Goal: Information Seeking & Learning: Learn about a topic

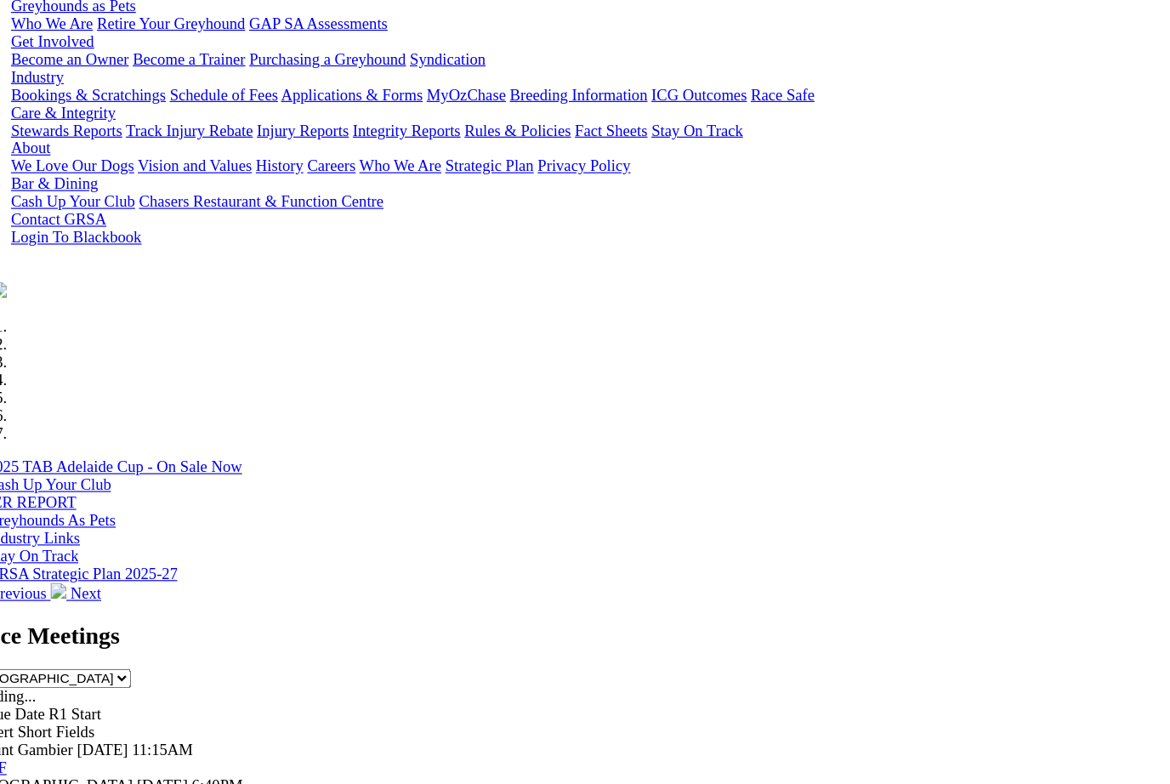
scroll to position [259, 0]
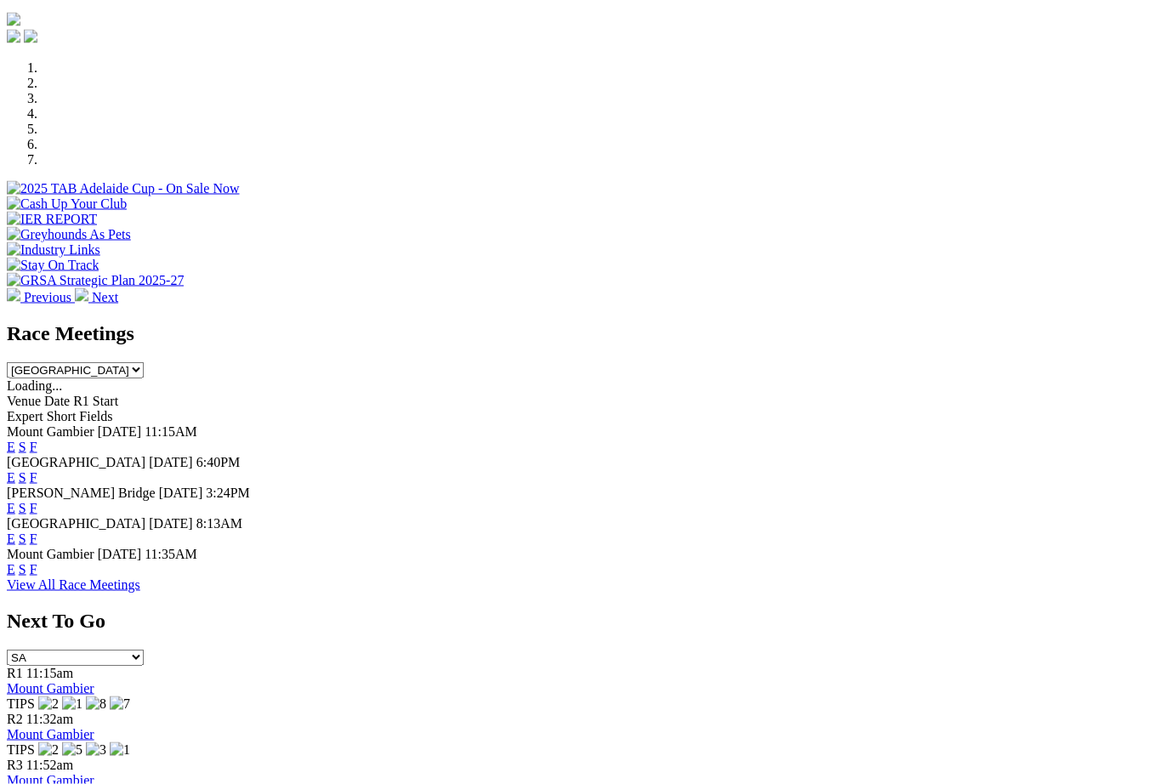
scroll to position [478, 0]
click at [37, 531] on link "F" at bounding box center [34, 538] width 8 height 14
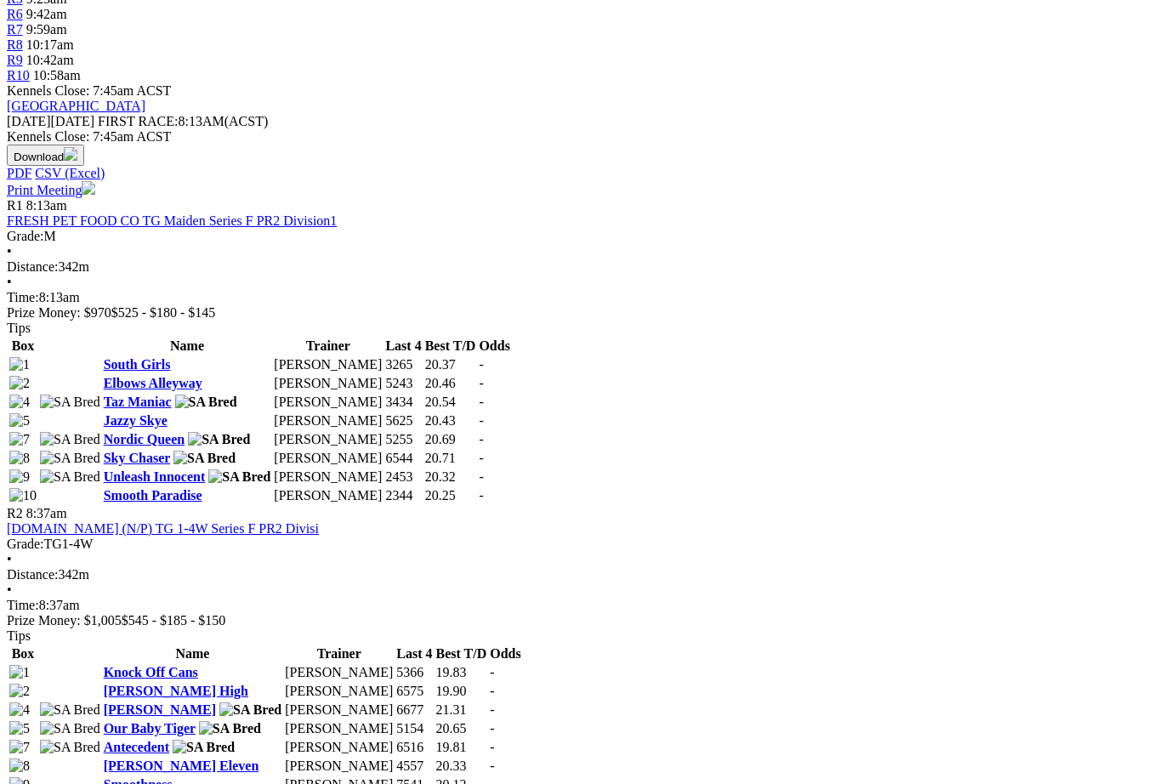
scroll to position [670, 0]
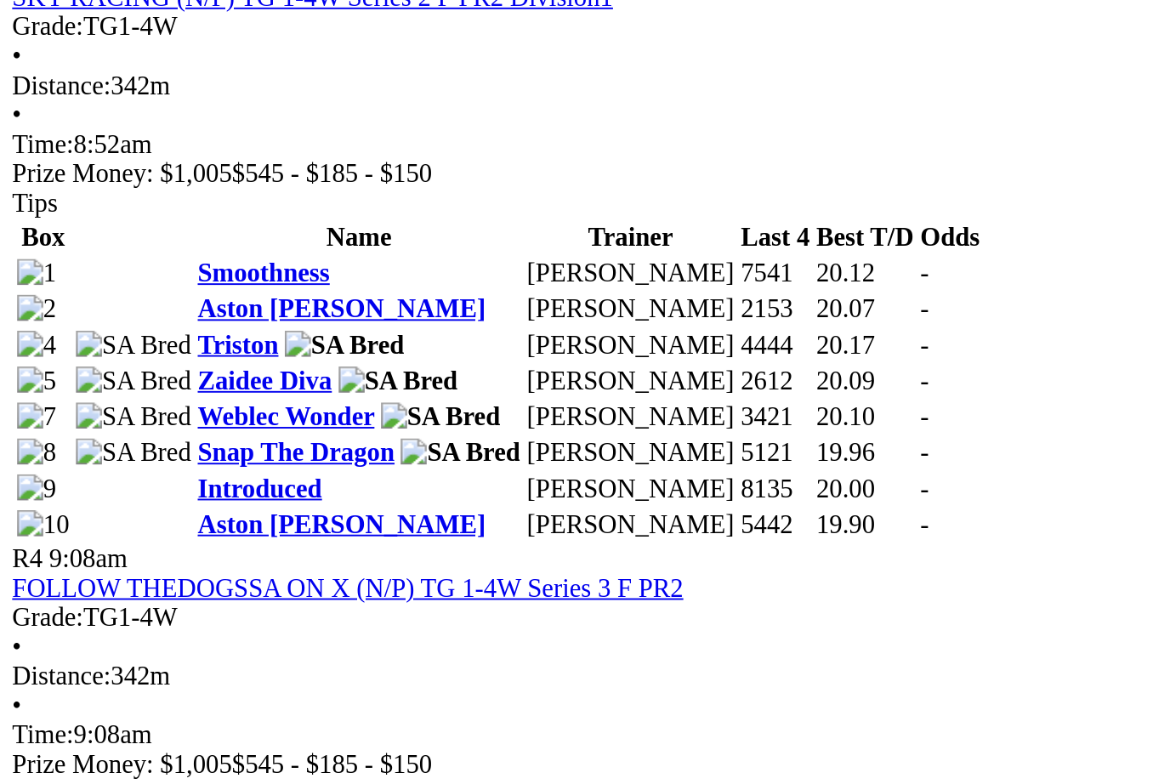
scroll to position [1165, 0]
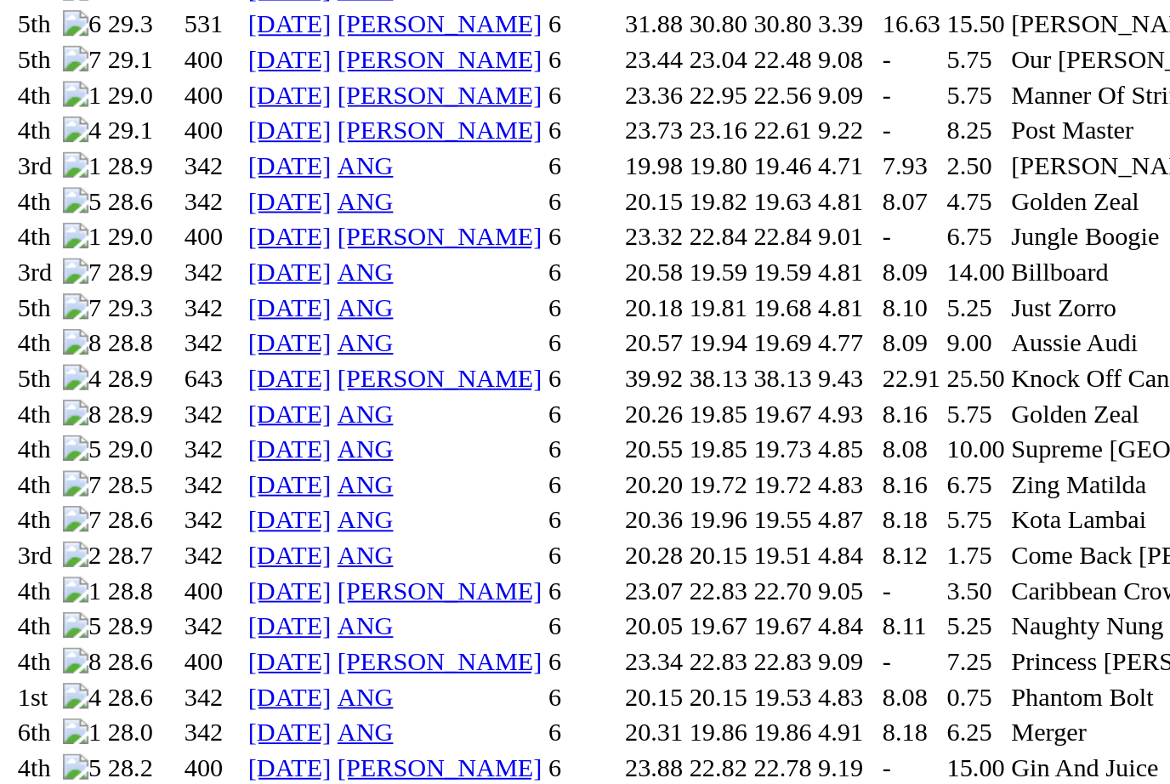
scroll to position [1817, 0]
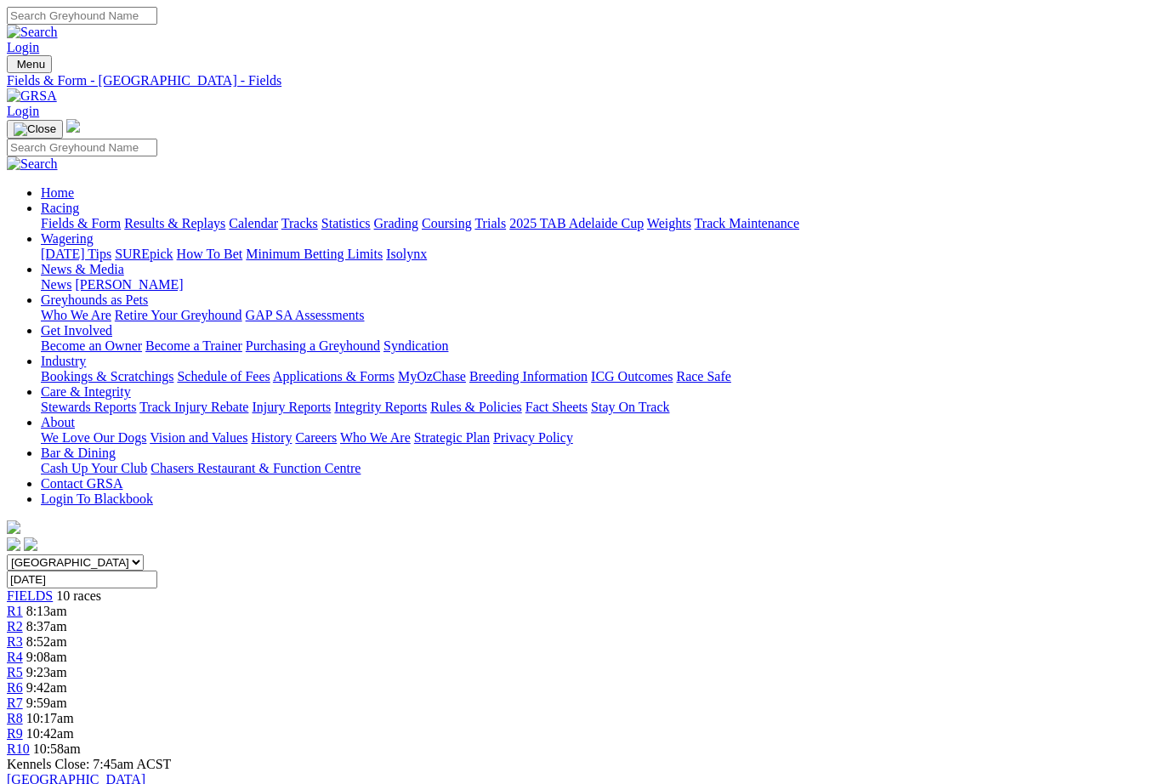
scroll to position [1281, 0]
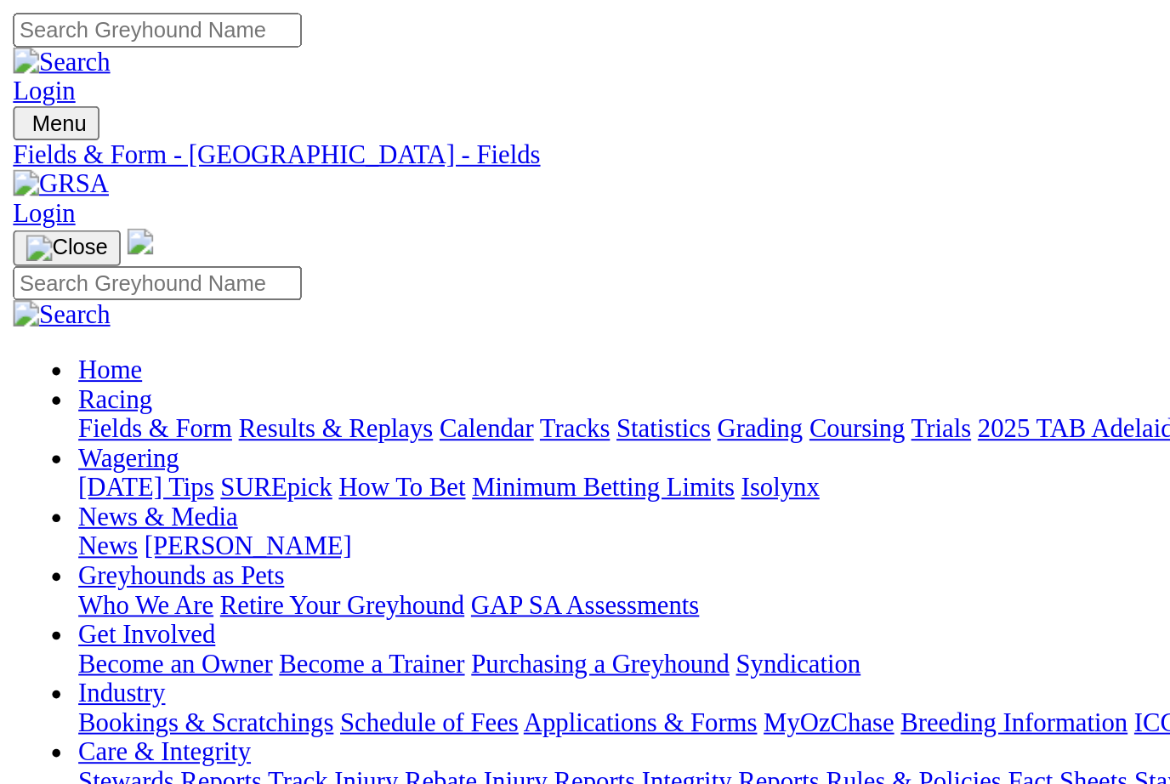
click at [66, 216] on link "Fields & Form" at bounding box center [81, 223] width 80 height 14
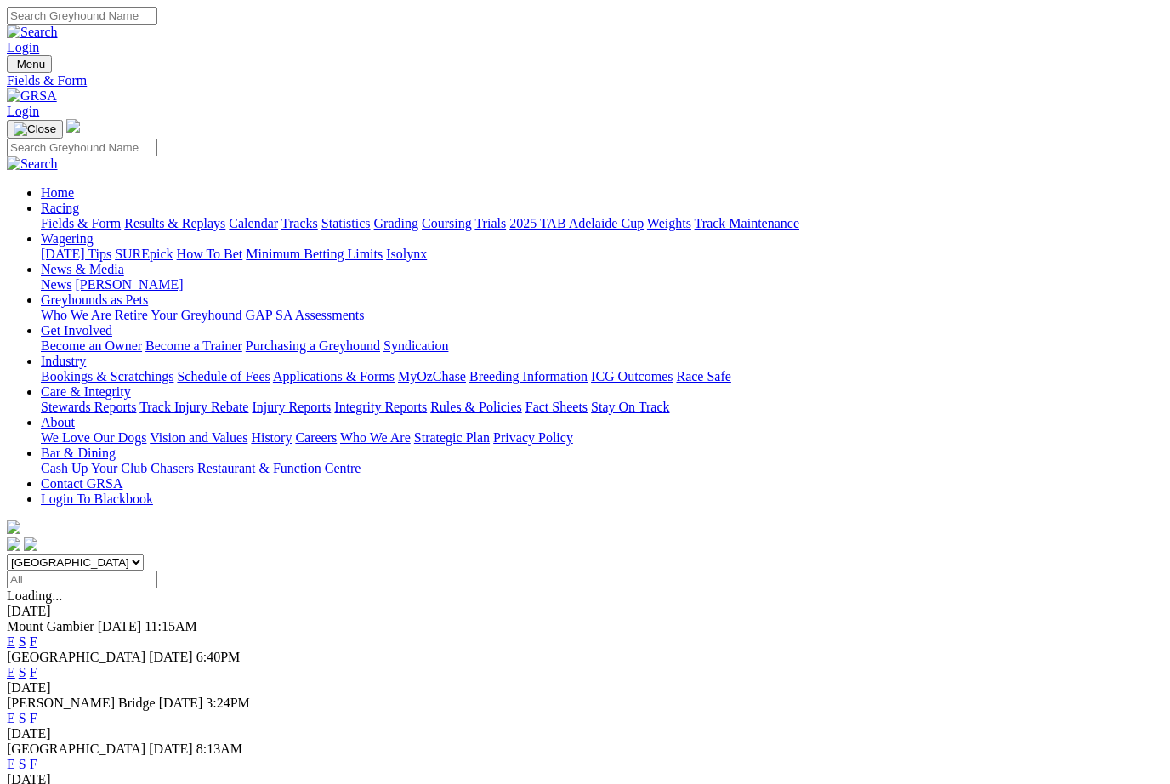
click at [79, 201] on link "Racing" at bounding box center [60, 208] width 38 height 14
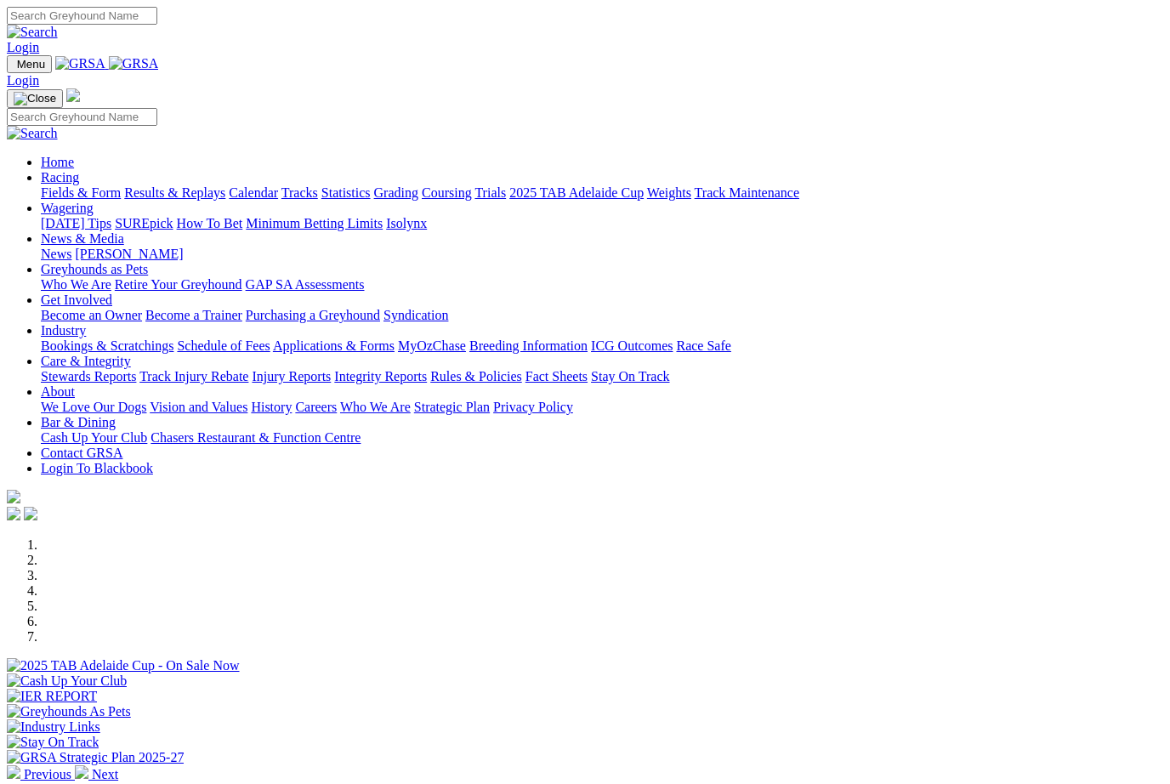
click at [79, 170] on link "Racing" at bounding box center [60, 177] width 38 height 14
click at [418, 185] on link "Grading" at bounding box center [396, 192] width 44 height 14
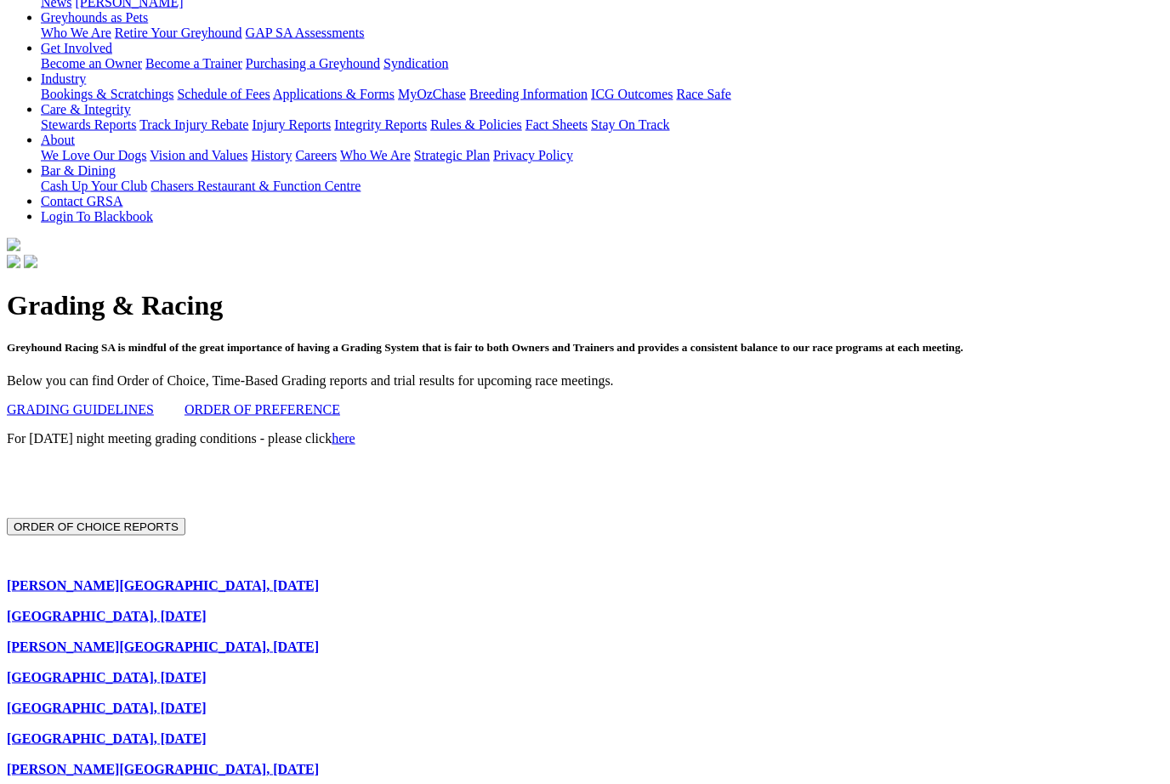
scroll to position [290, 0]
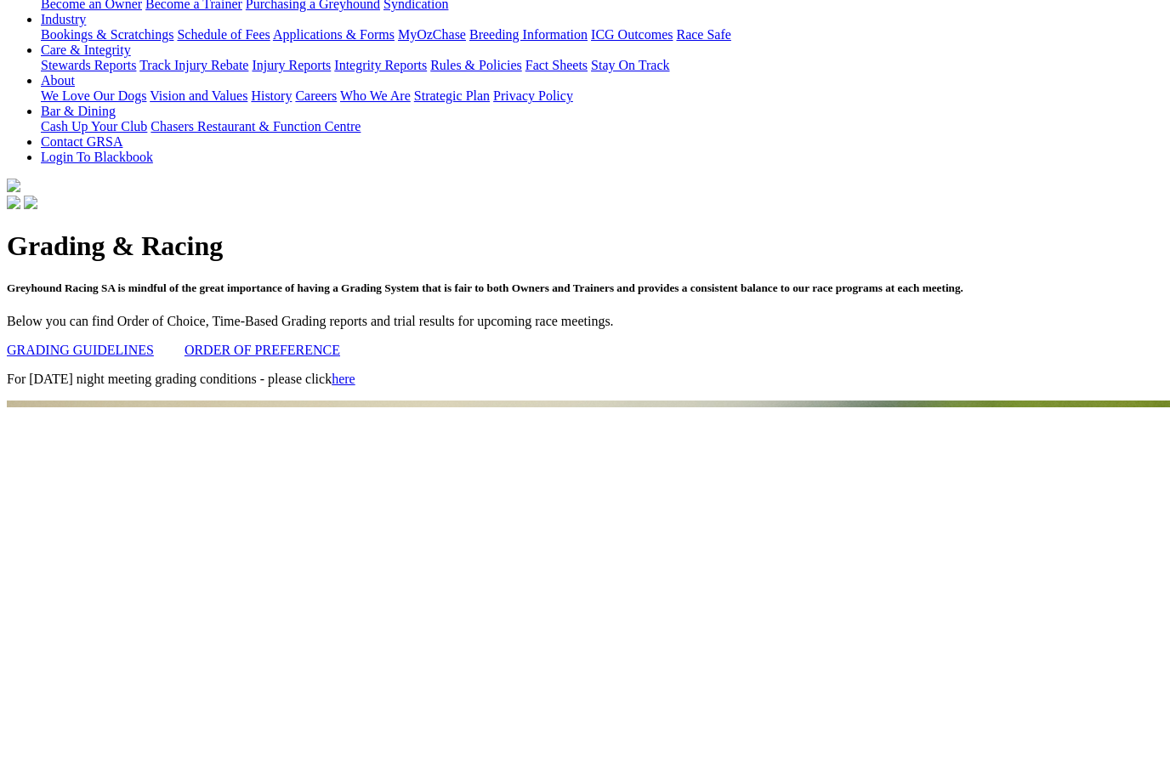
scroll to position [346, 0]
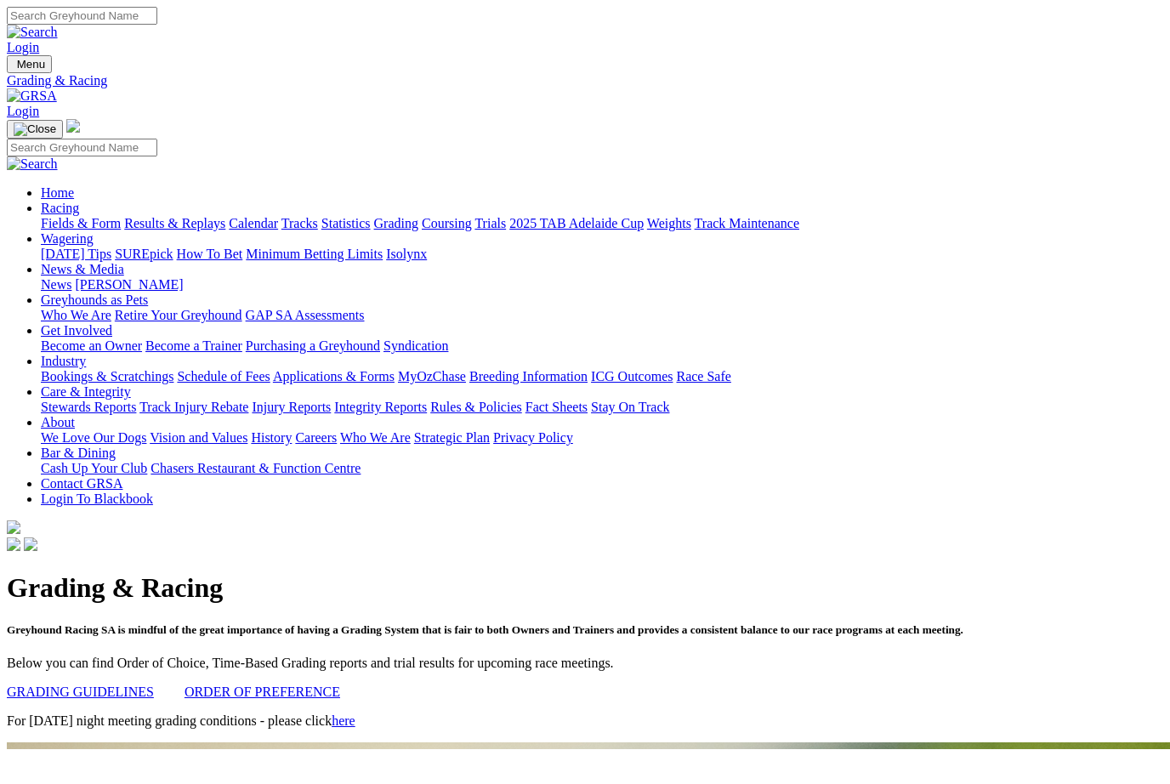
click at [300, 685] on link "ORDER OF PREFERENCE" at bounding box center [263, 692] width 156 height 14
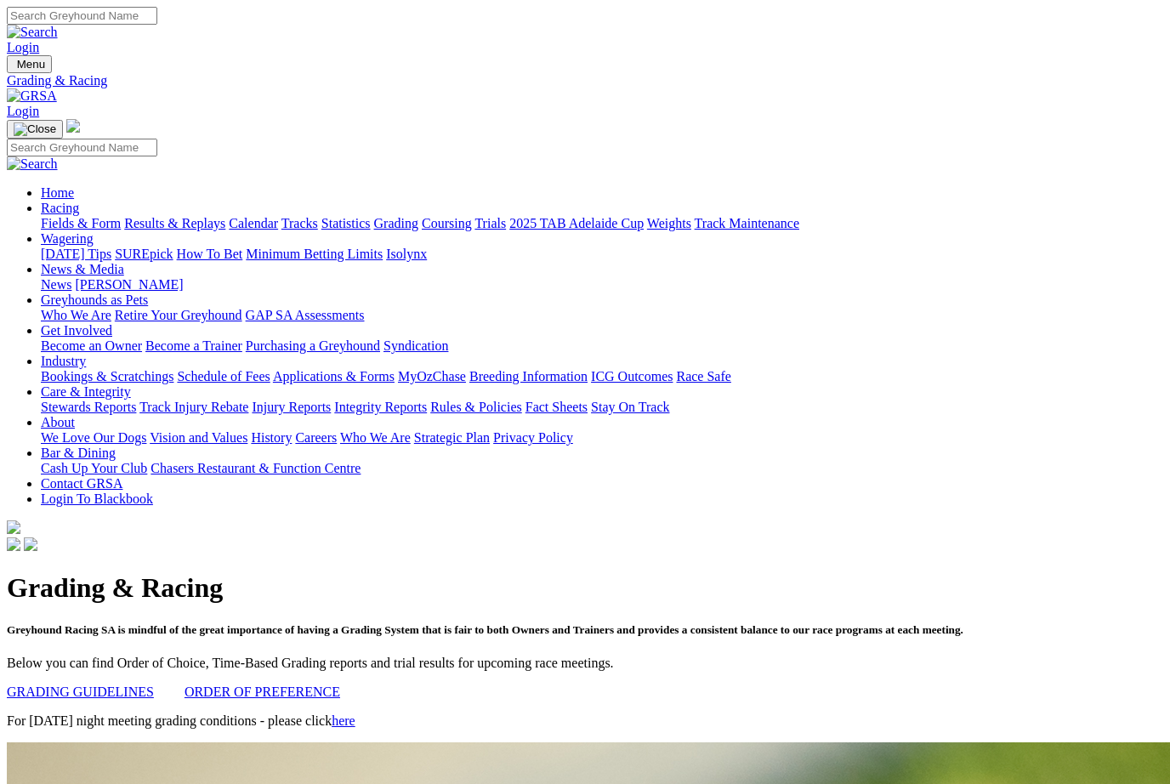
click at [114, 685] on link "GRADING GUIDELINES" at bounding box center [80, 692] width 147 height 14
click at [292, 685] on link "ORDER OF PREFERENCE" at bounding box center [263, 692] width 156 height 14
click at [258, 685] on link "ORDER OF PREFERENCE" at bounding box center [263, 692] width 156 height 14
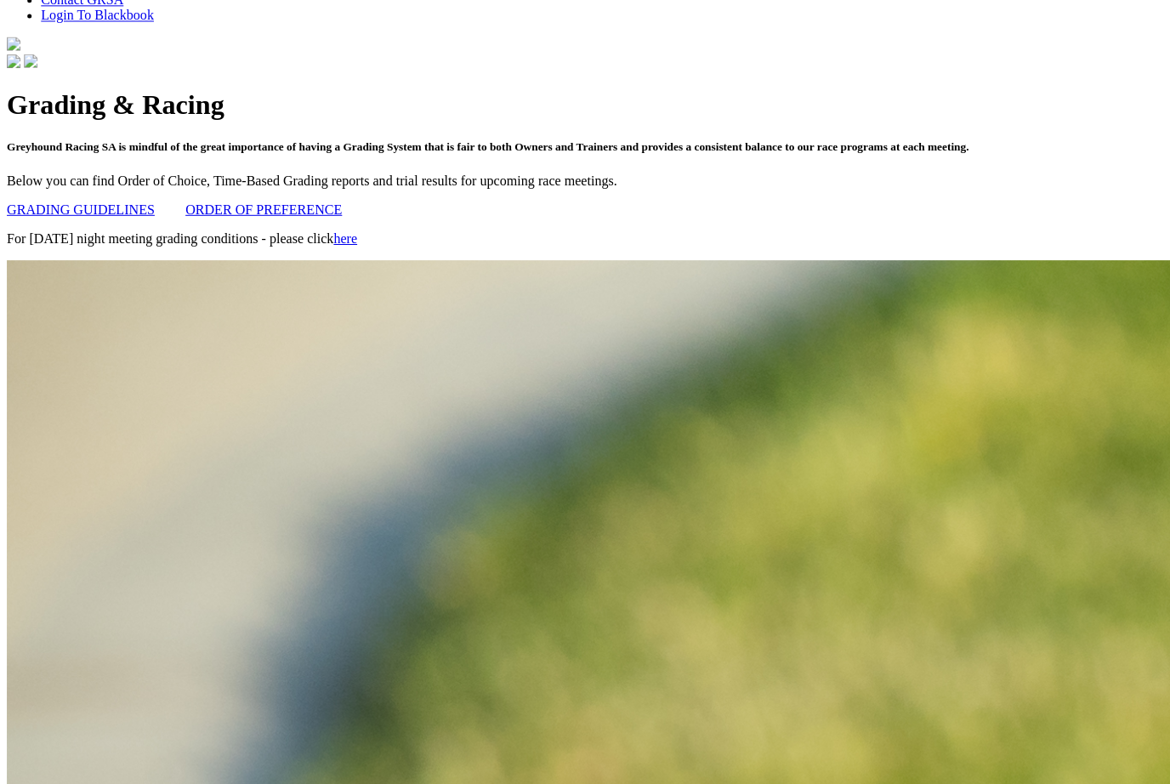
scroll to position [515, 0]
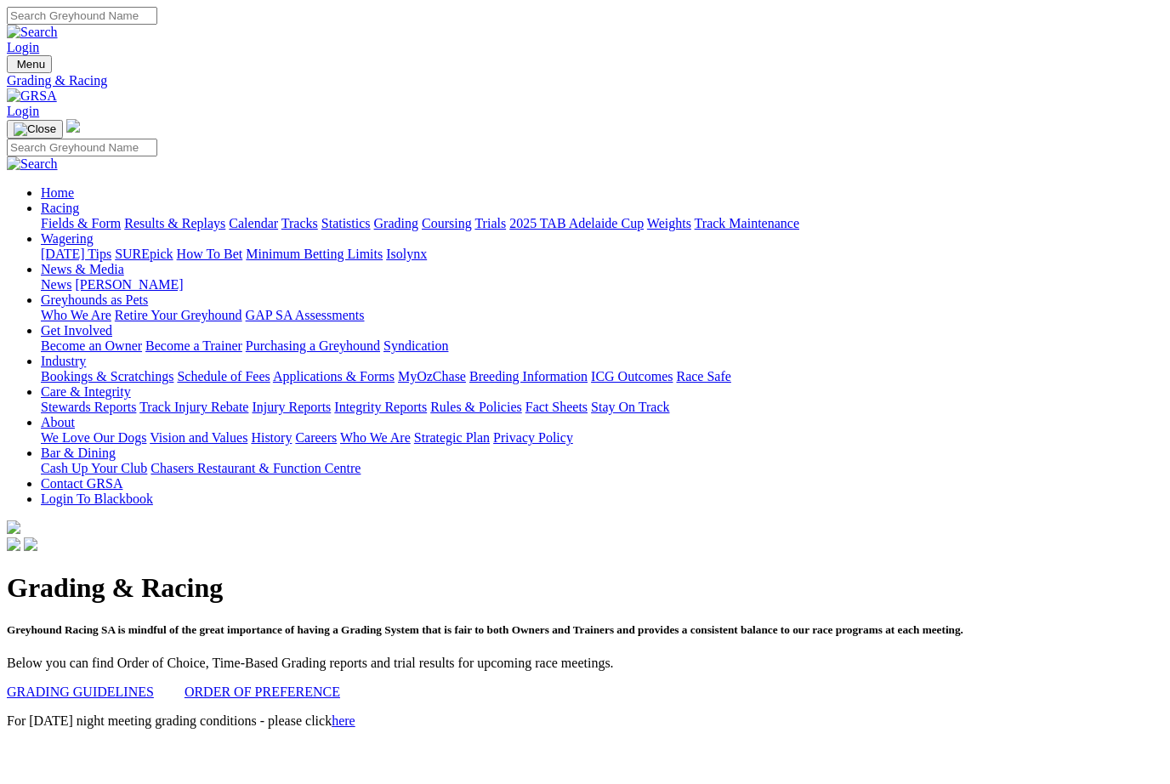
scroll to position [741, 8]
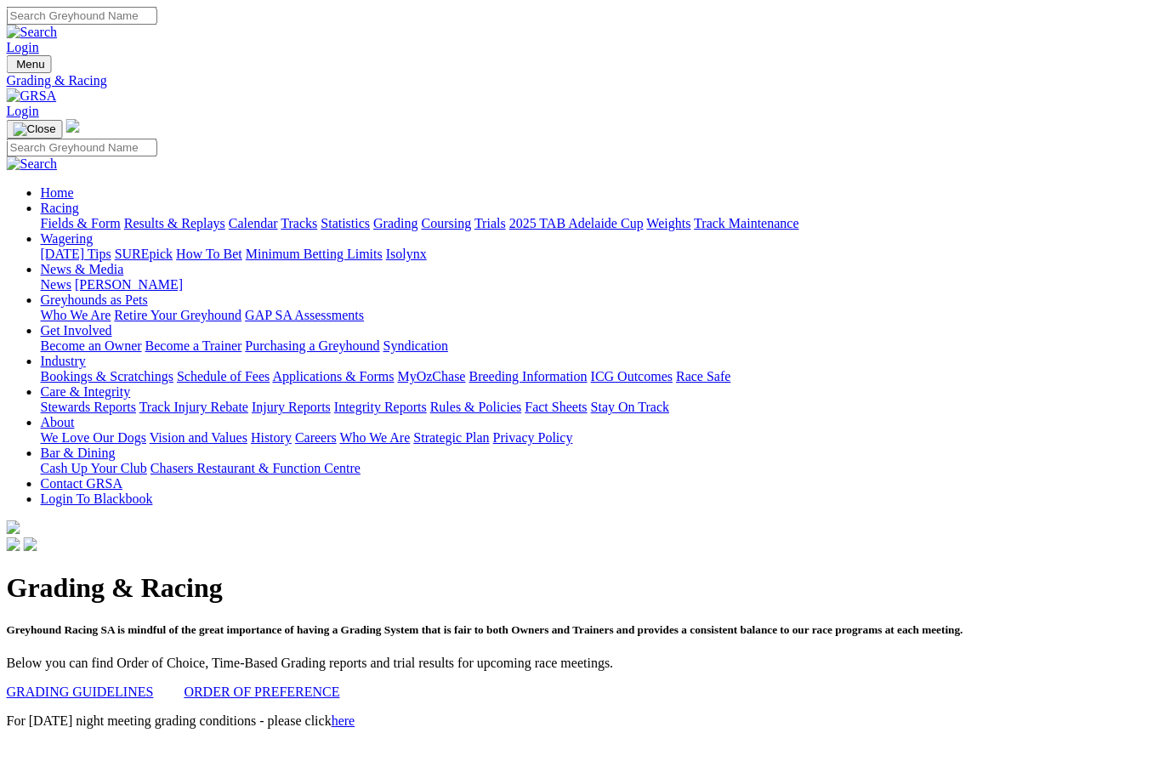
scroll to position [0, 2]
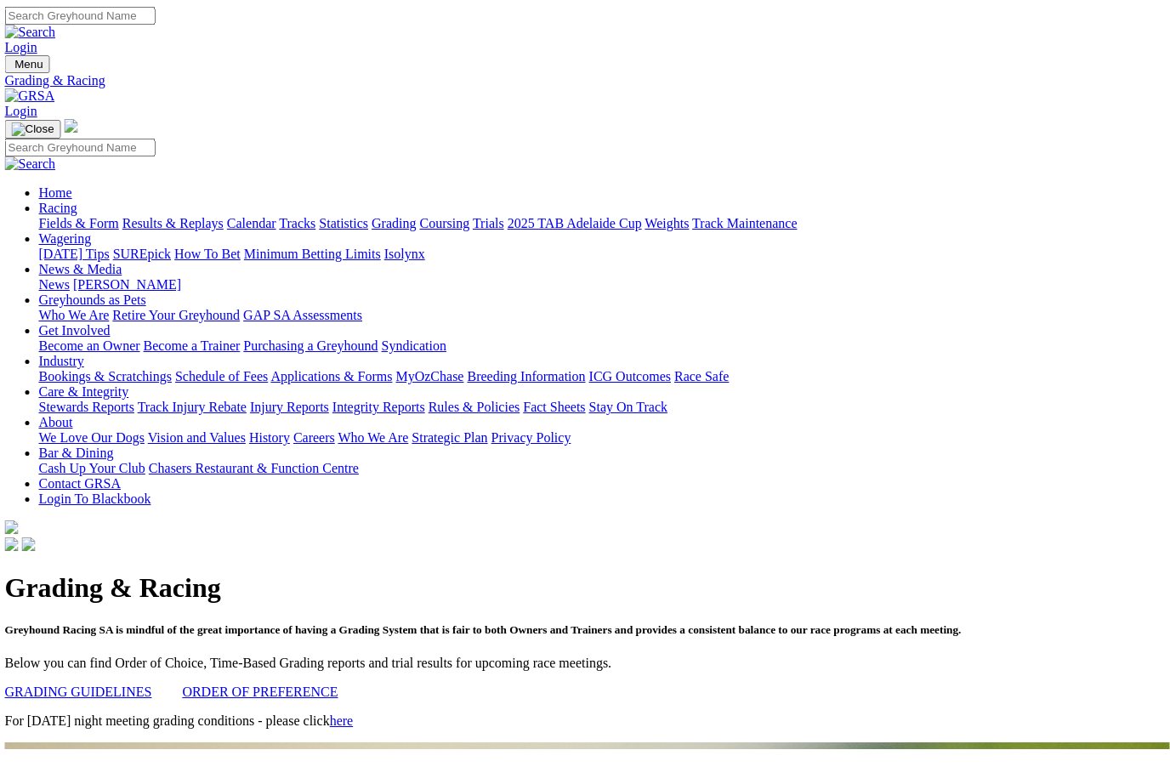
click at [72, 216] on link "Fields & Form" at bounding box center [79, 223] width 80 height 14
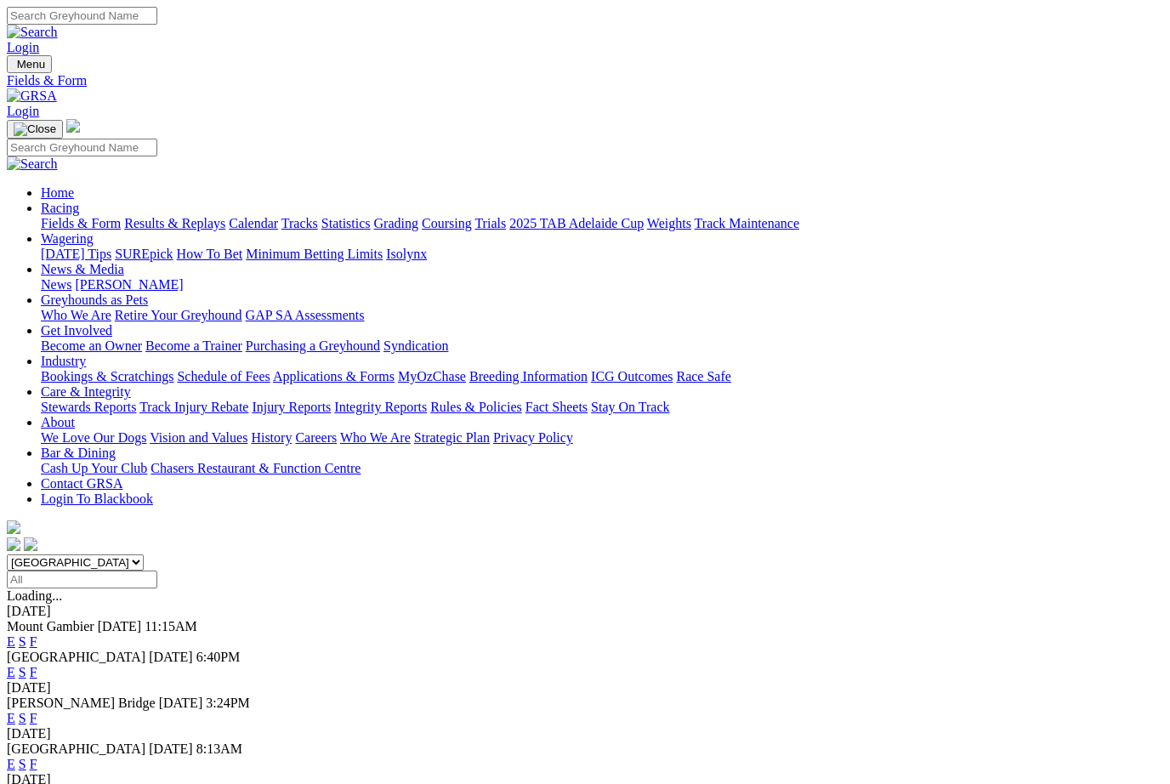
scroll to position [0, 3]
click at [37, 757] on link "F" at bounding box center [34, 764] width 8 height 14
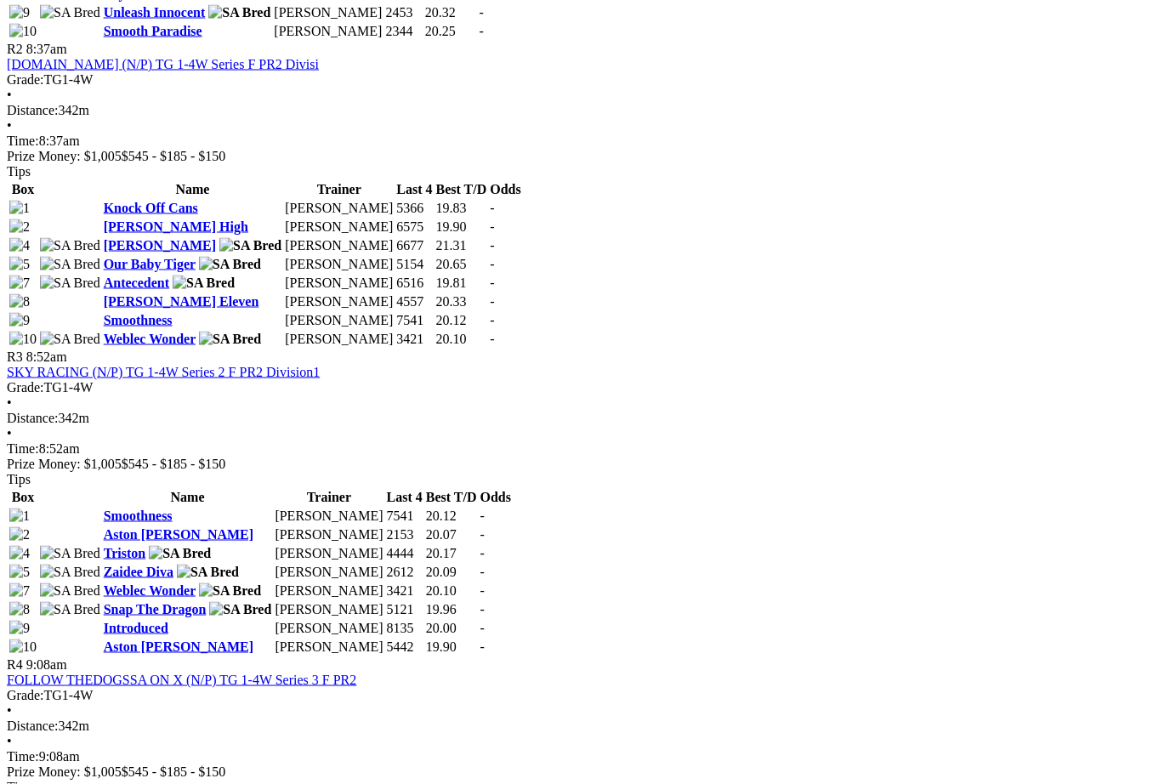
scroll to position [1140, 0]
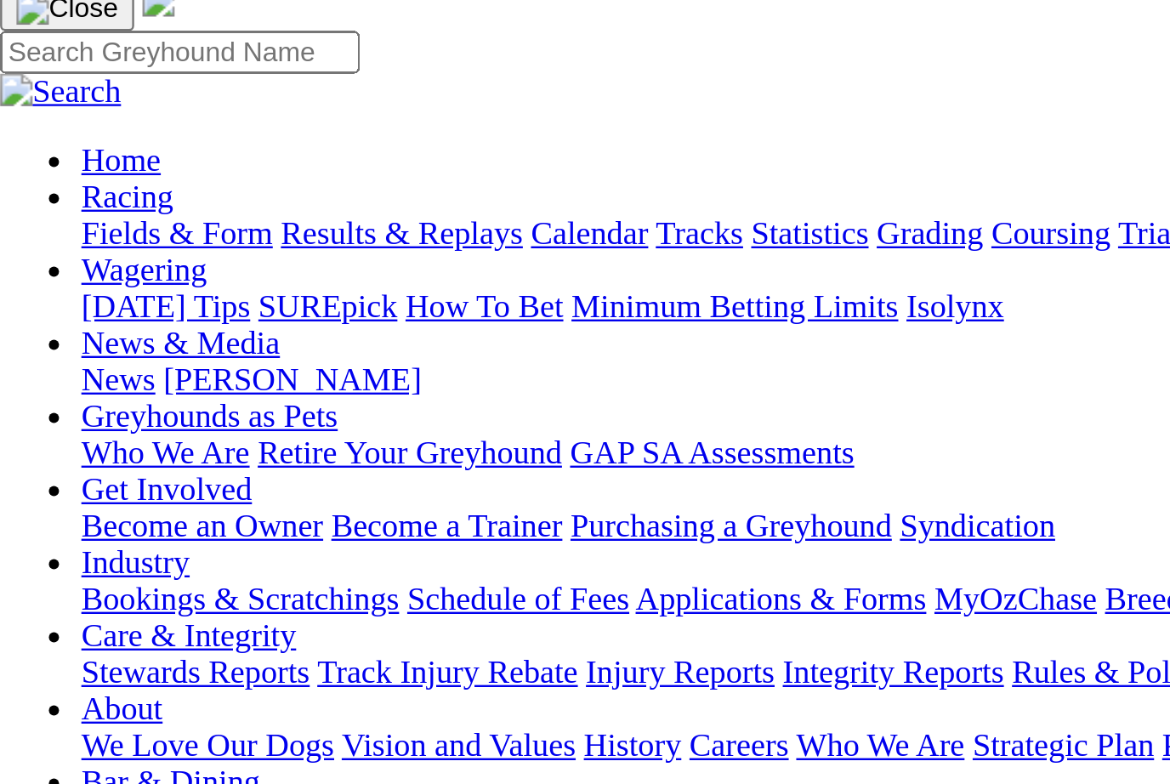
scroll to position [125, 0]
